Goal: Navigation & Orientation: Find specific page/section

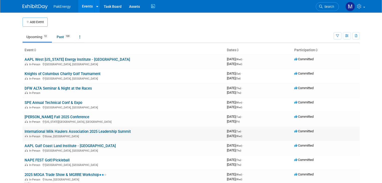
click at [109, 130] on link "International Milk Haulers Association 2025 Leadership Summit" at bounding box center [78, 131] width 106 height 5
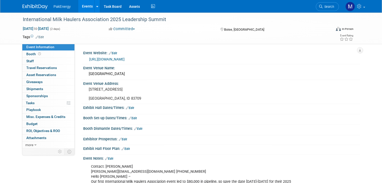
click at [124, 58] on link "https://www.milkhauler.org/leadershipsummit" at bounding box center [106, 59] width 35 height 4
